Goal: Task Accomplishment & Management: Manage account settings

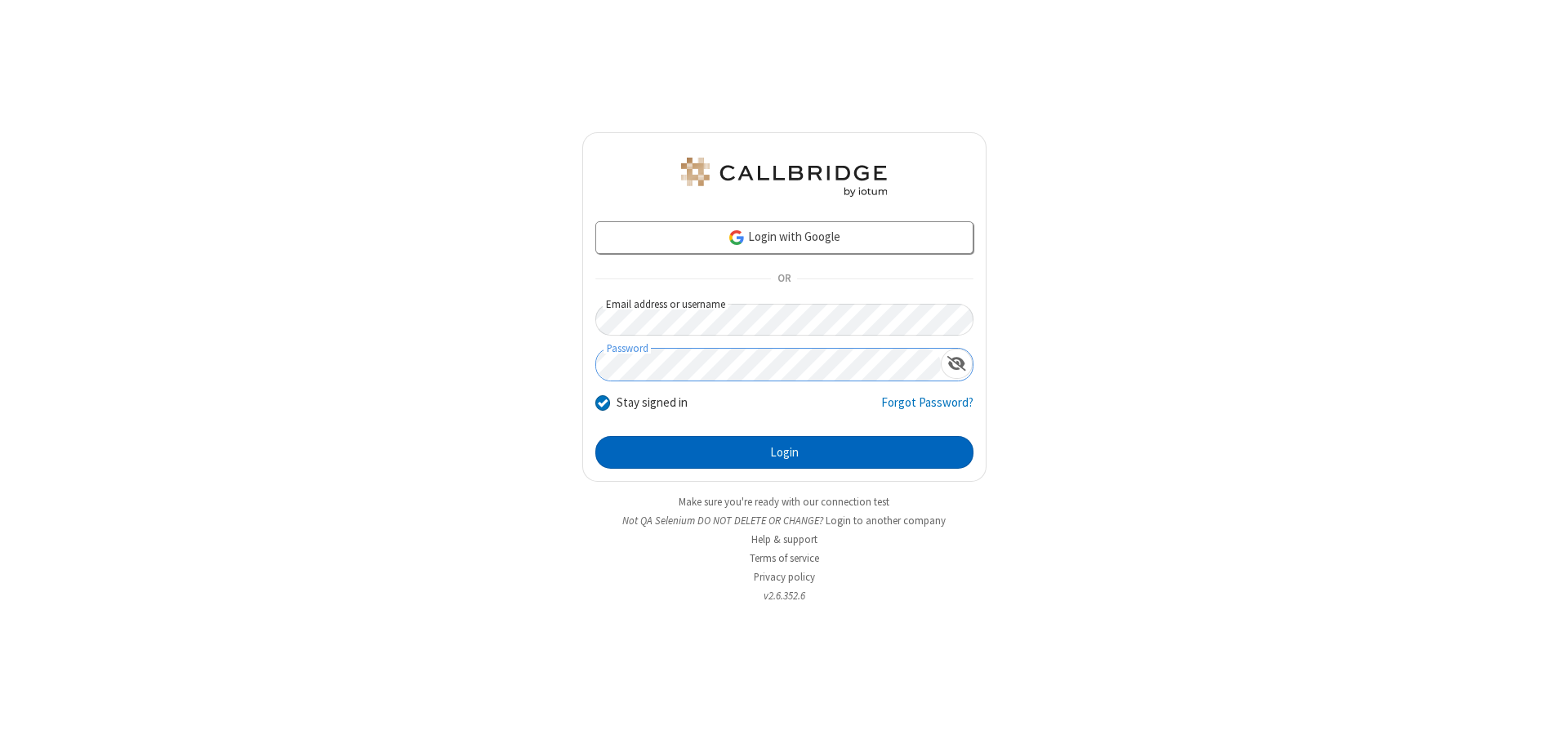
click at [784, 453] on button "Login" at bounding box center [784, 453] width 378 height 33
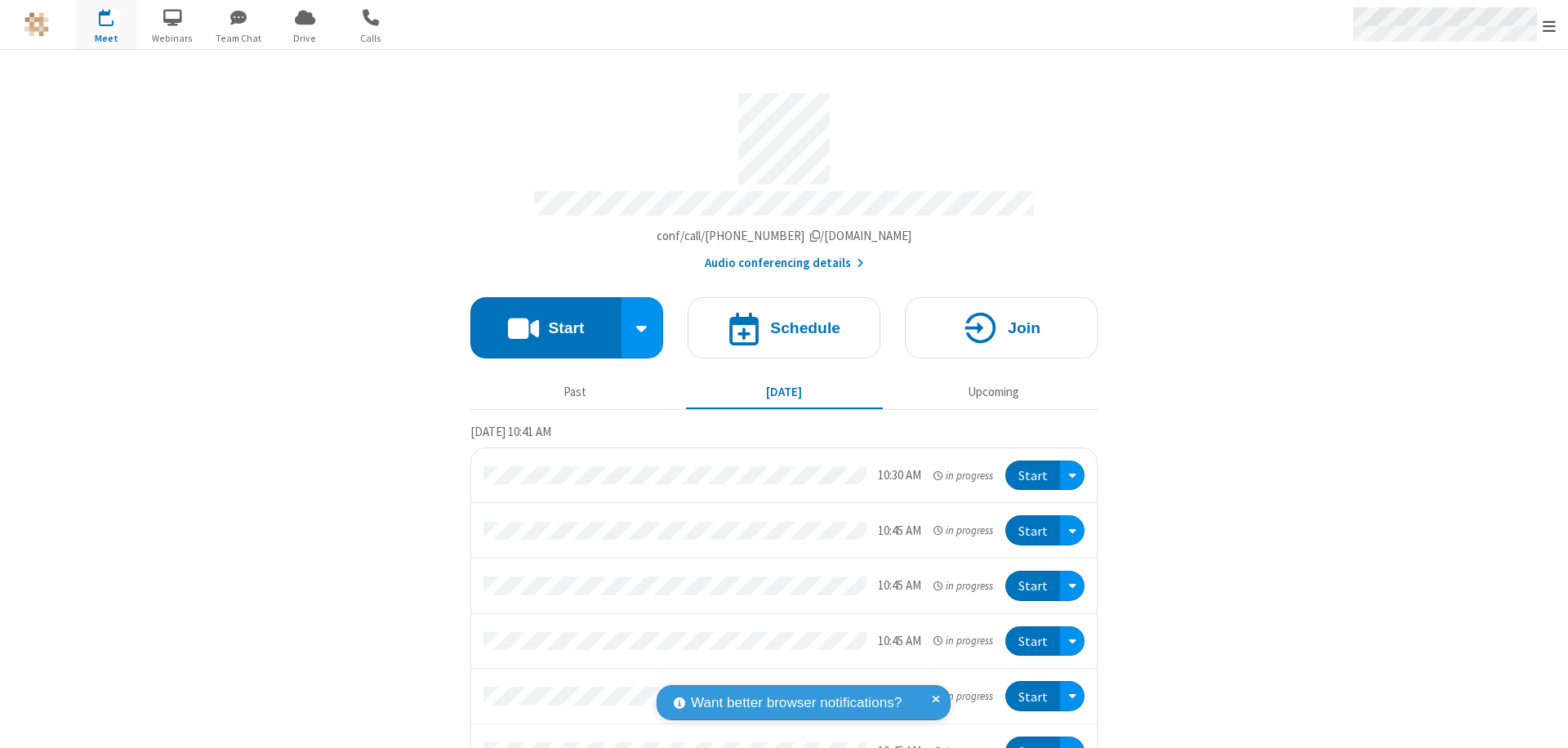
click at [1549, 25] on span "Open menu" at bounding box center [1549, 26] width 13 height 16
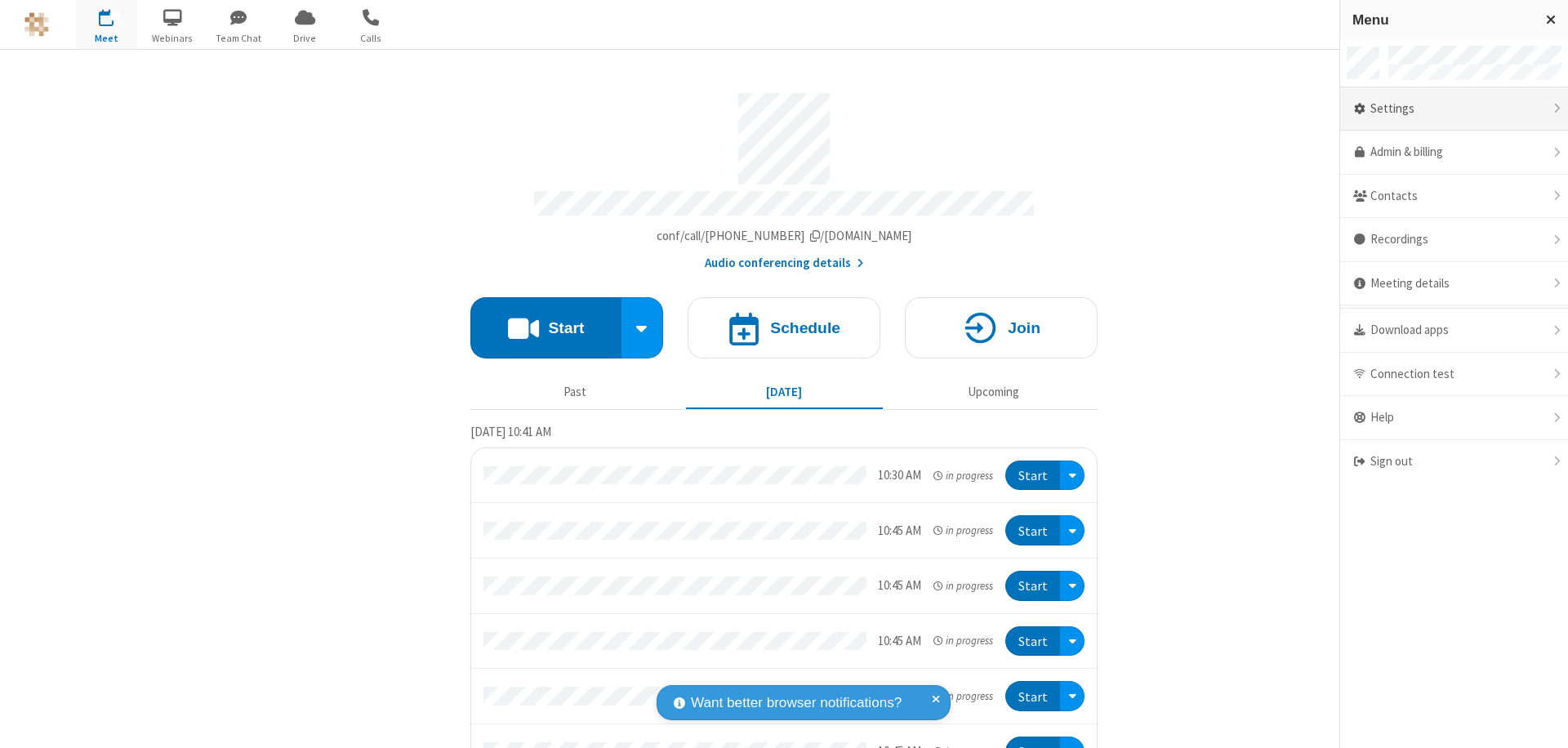
click at [1454, 109] on div "Settings" at bounding box center [1454, 109] width 228 height 45
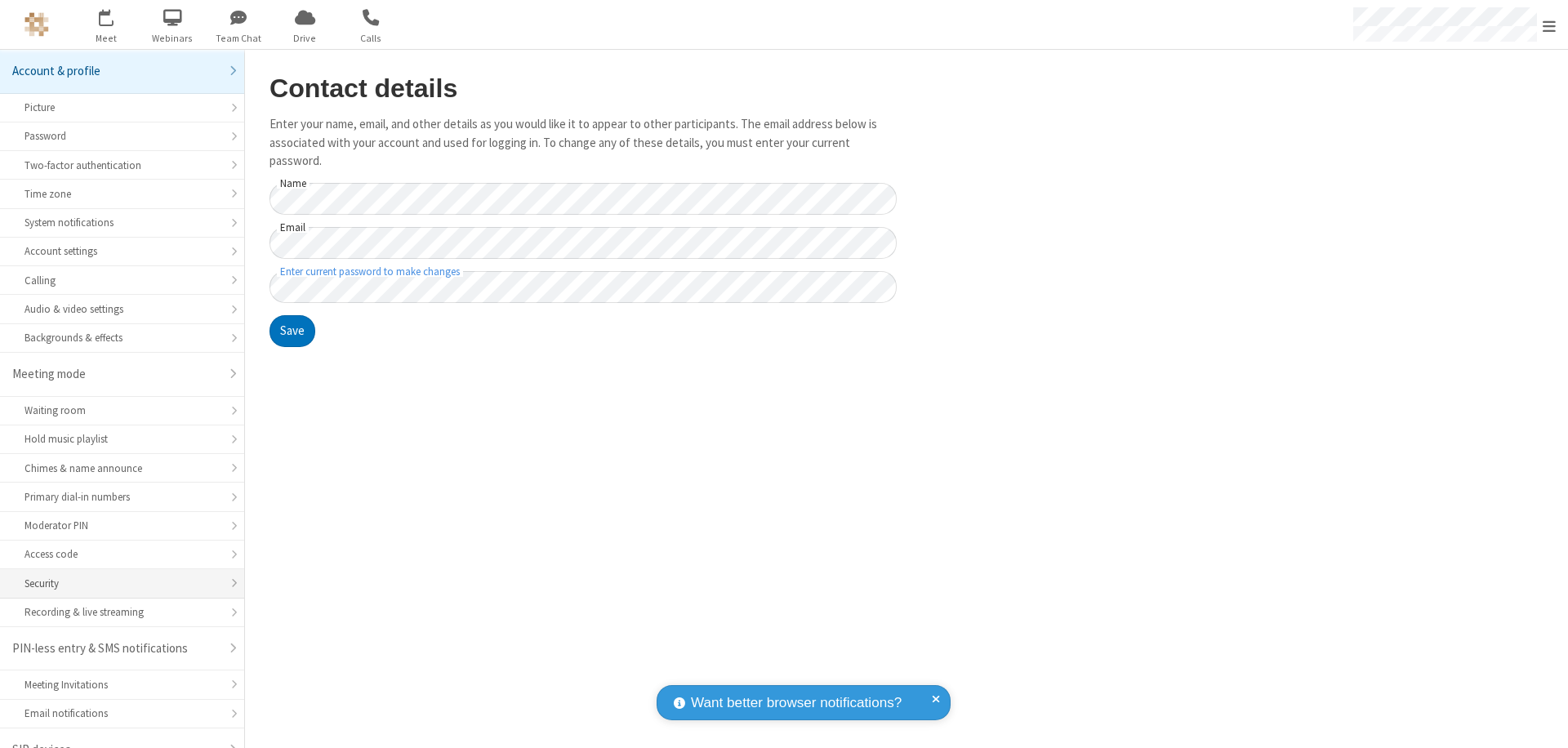
click at [116, 576] on div "Security" at bounding box center [122, 583] width 195 height 15
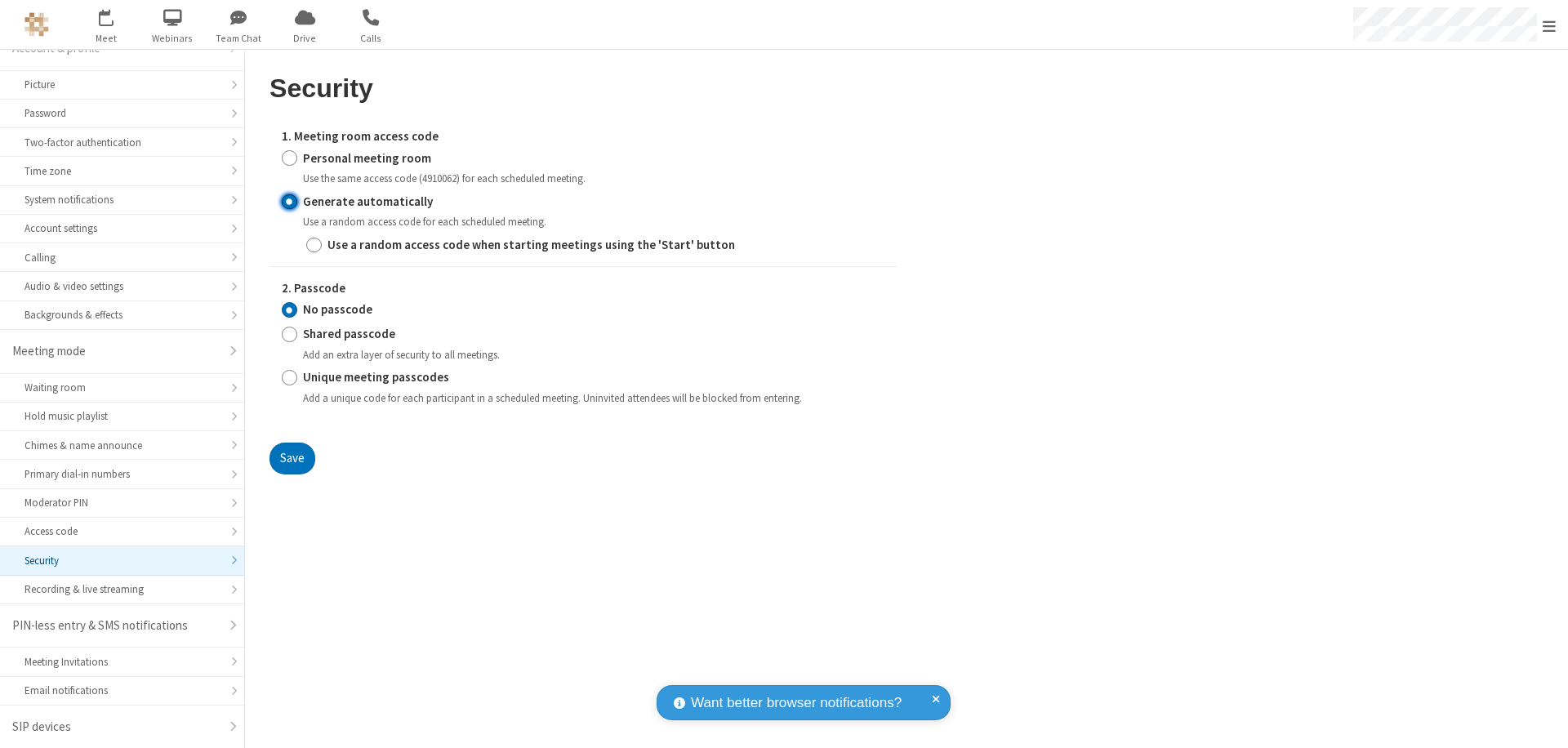
click at [289, 201] on input "Generate automatically" at bounding box center [289, 201] width 15 height 17
click at [289, 334] on input "Shared passcode" at bounding box center [289, 334] width 15 height 17
radio input "true"
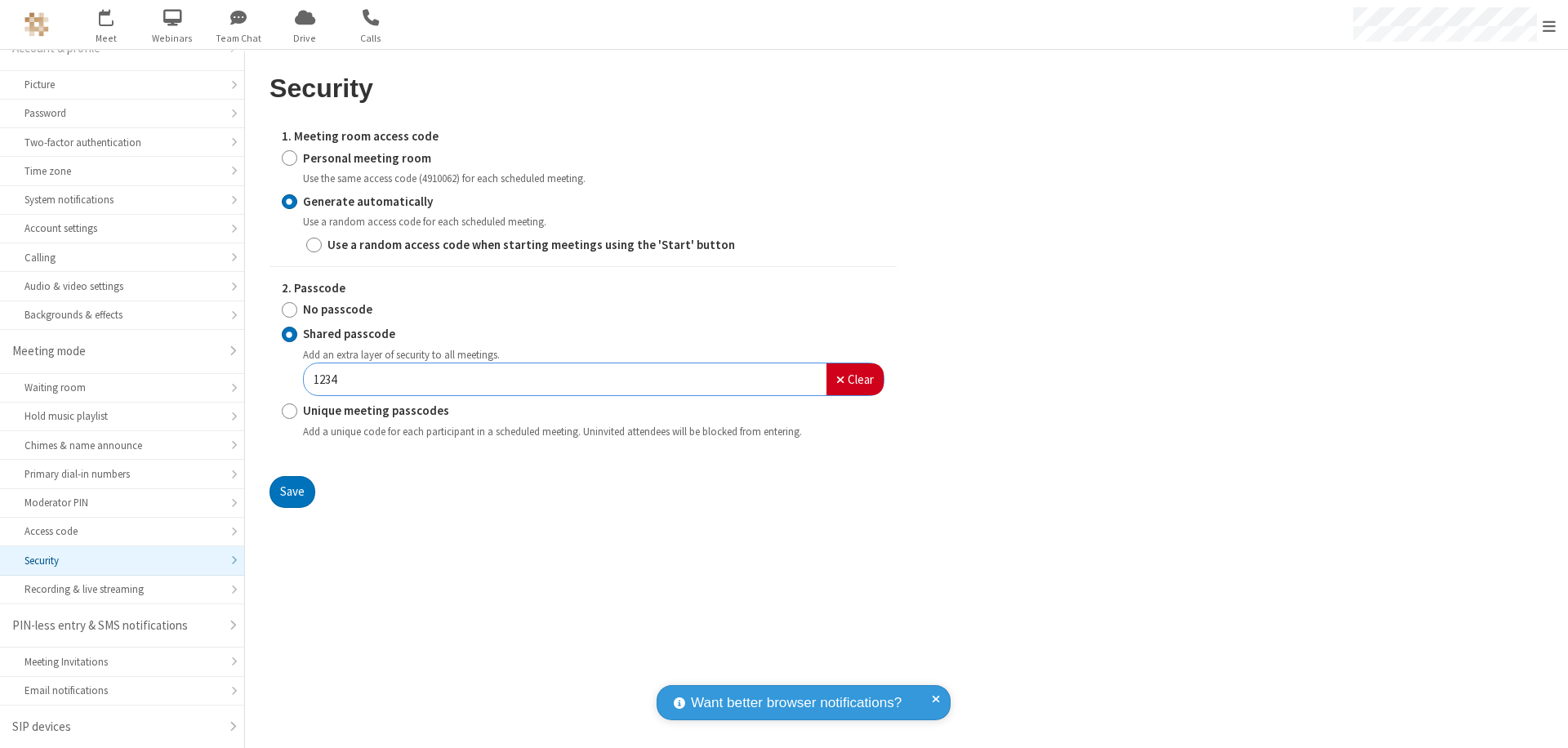
type input "1234"
click at [292, 492] on button "Save" at bounding box center [293, 493] width 45 height 33
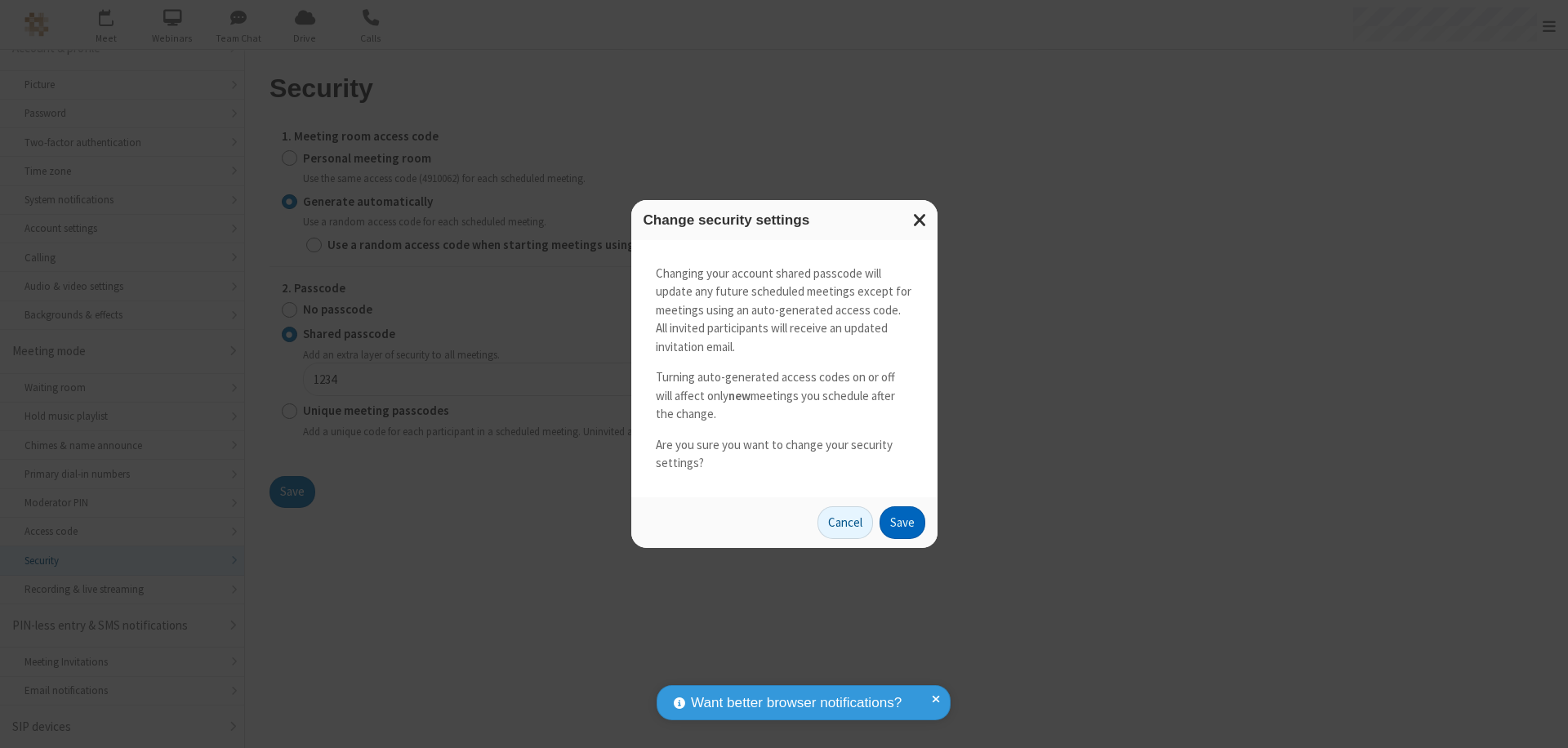
click at [901, 522] on button "Save" at bounding box center [902, 523] width 45 height 33
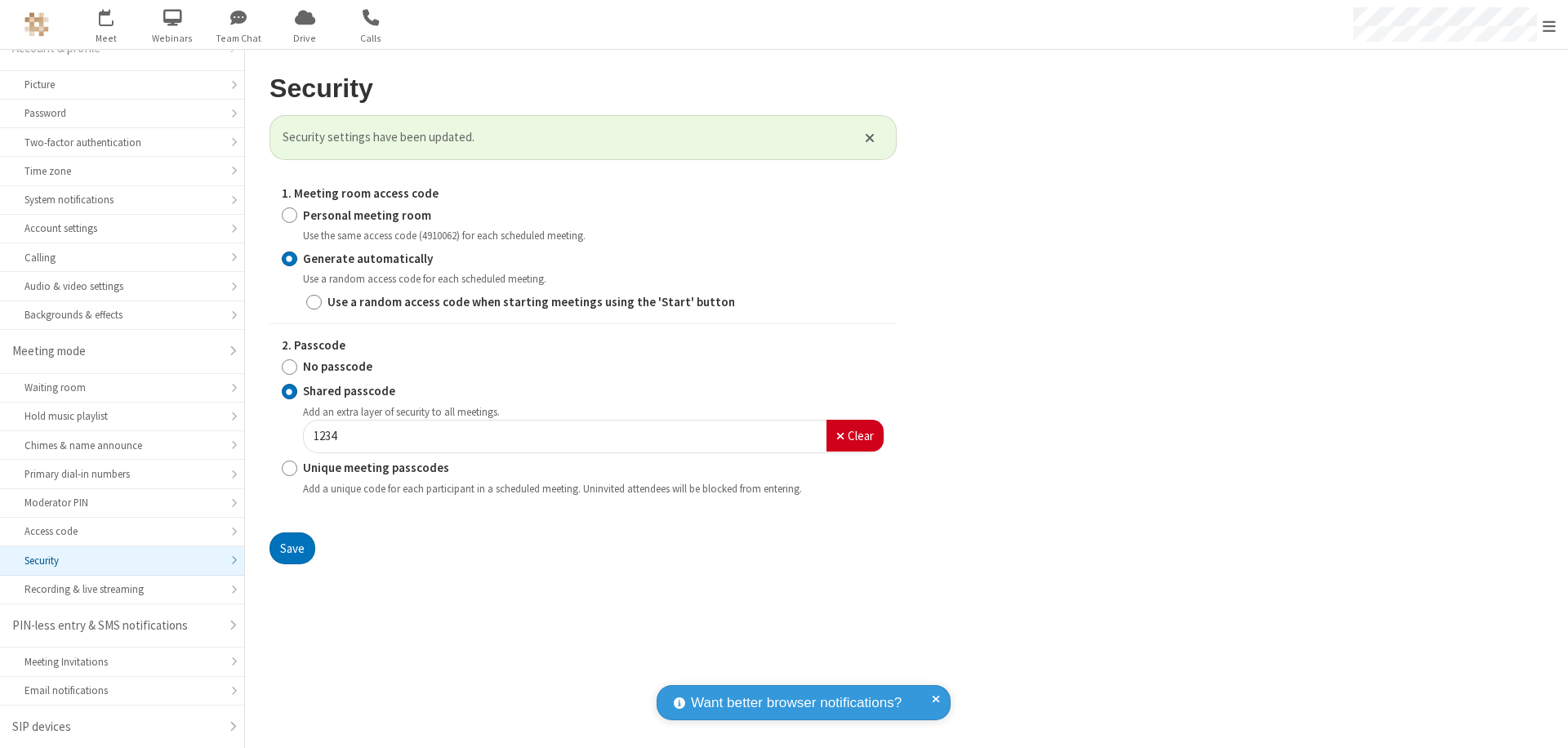
click at [1549, 25] on span "Open menu" at bounding box center [1549, 26] width 13 height 16
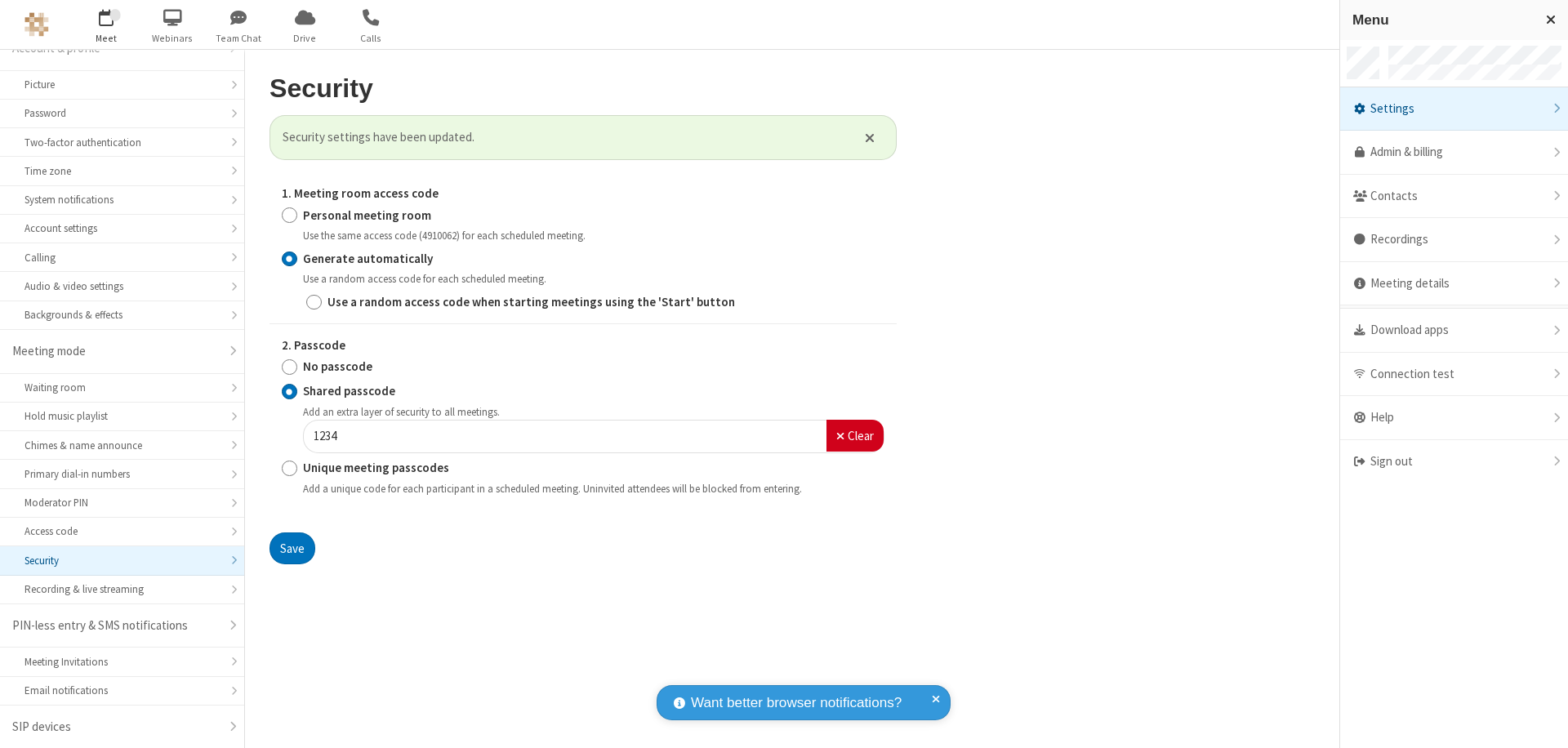
click at [106, 25] on span "button" at bounding box center [106, 17] width 61 height 28
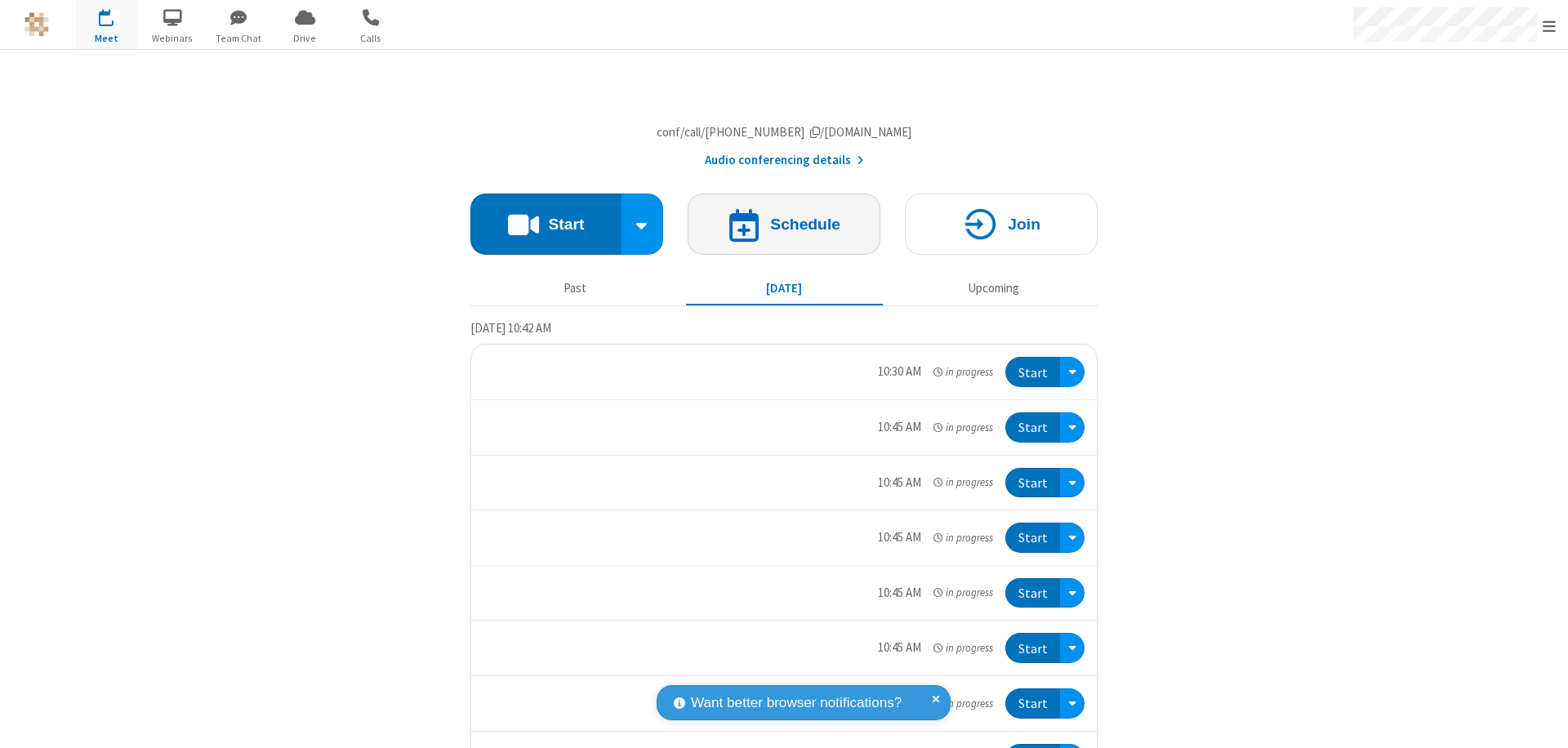
click at [778, 232] on h4 "Schedule" at bounding box center [805, 224] width 70 height 15
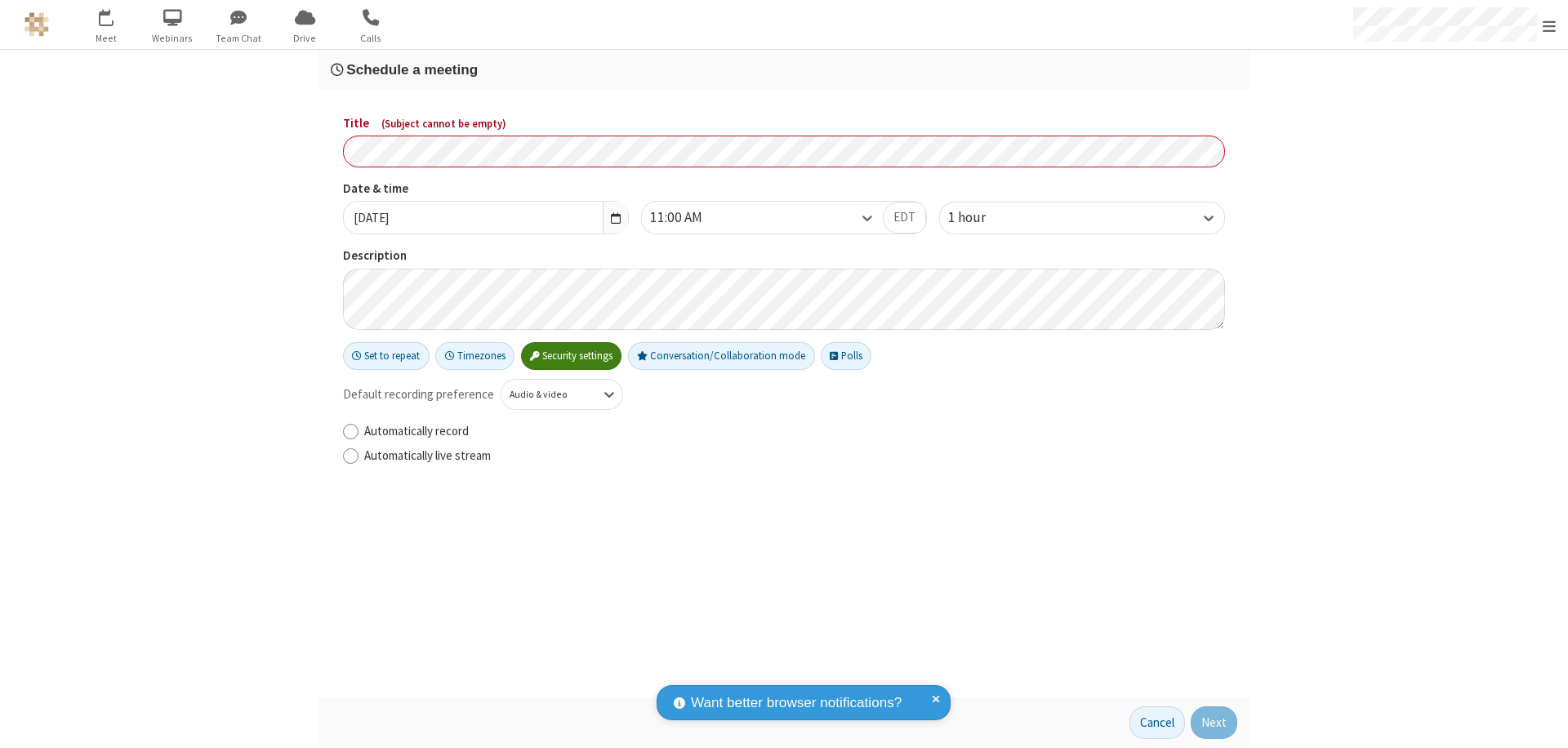
click at [784, 69] on h3 "Schedule a meeting" at bounding box center [784, 69] width 907 height 15
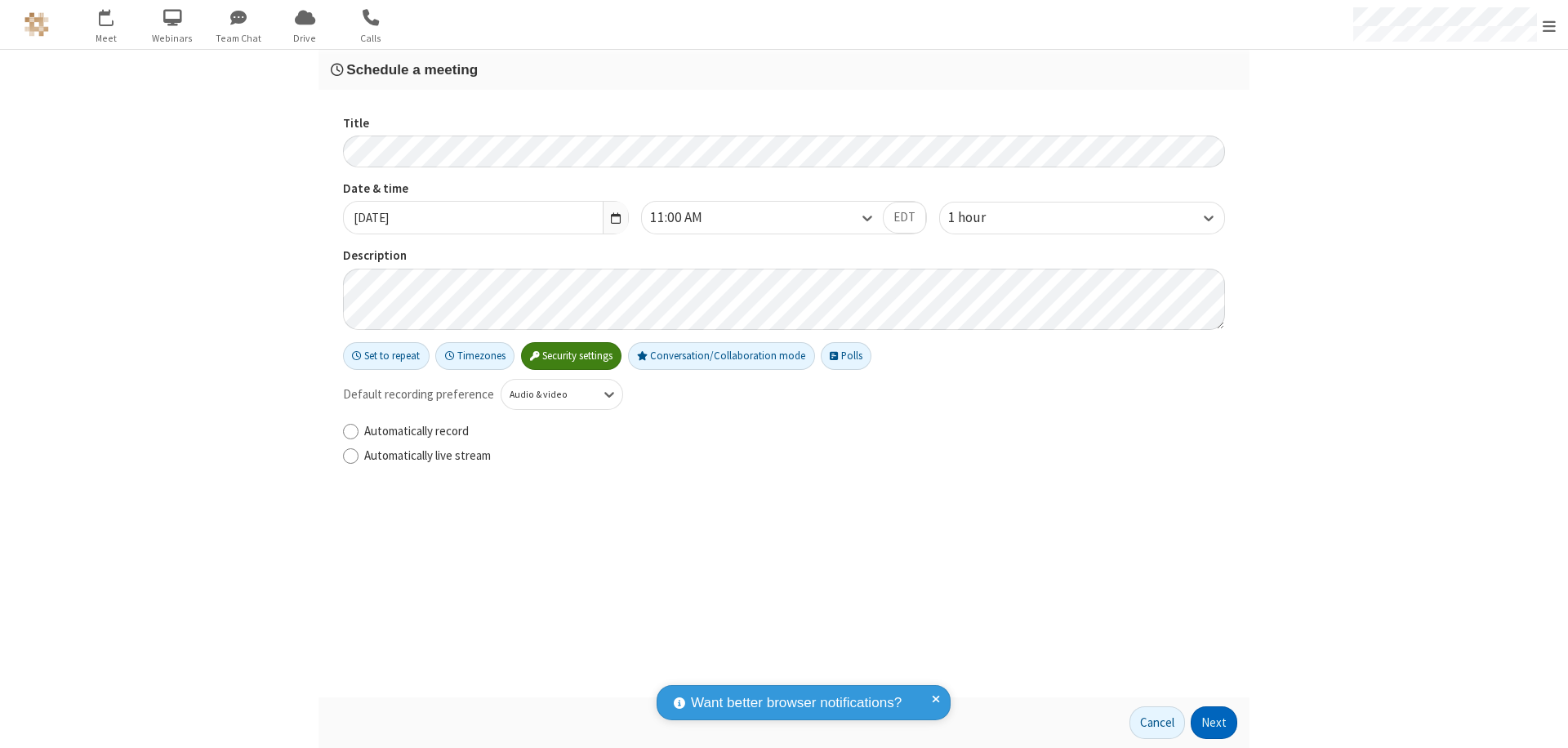
click at [1215, 723] on button "Next" at bounding box center [1214, 723] width 46 height 33
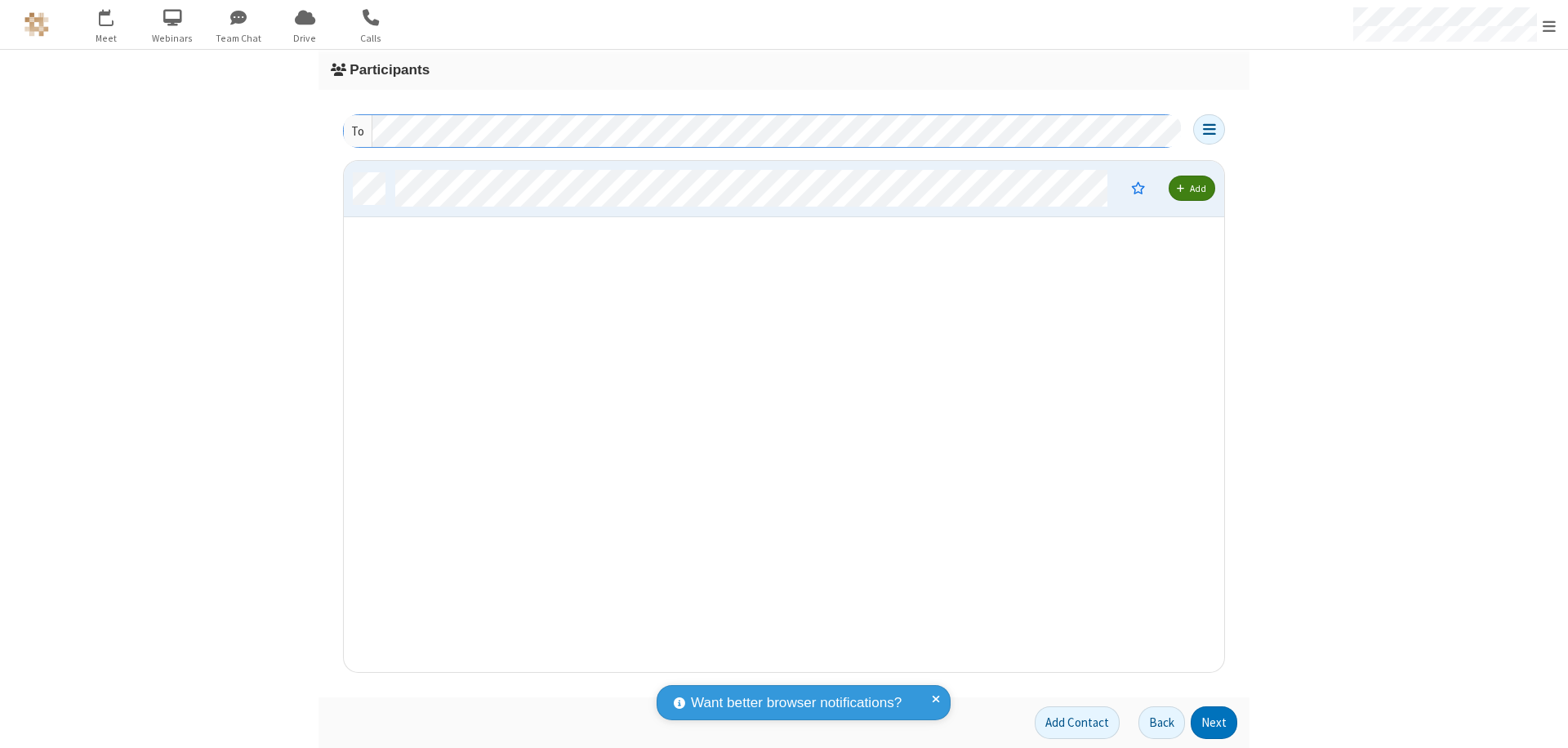
scroll to position [499, 868]
click at [1215, 723] on button "Next" at bounding box center [1214, 723] width 46 height 33
